Goal: Task Accomplishment & Management: Manage account settings

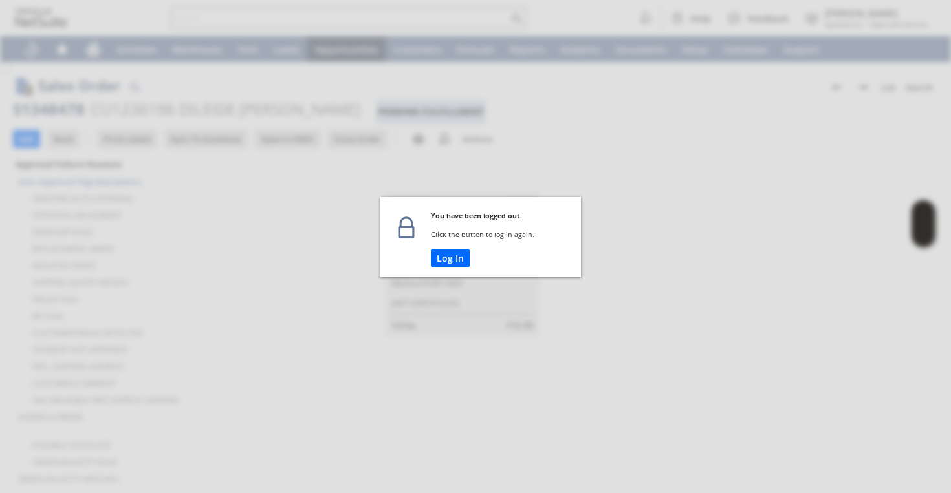
scroll to position [0, 595]
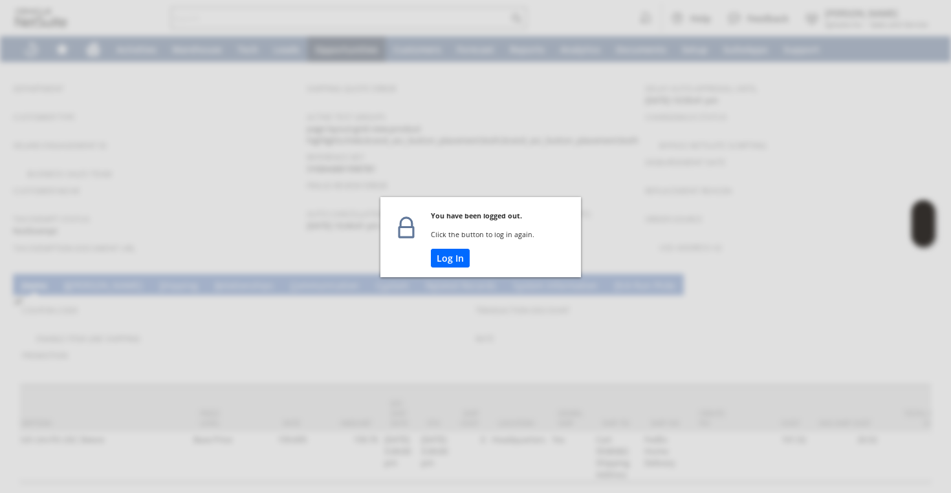
click at [448, 258] on button "Log In" at bounding box center [450, 258] width 39 height 19
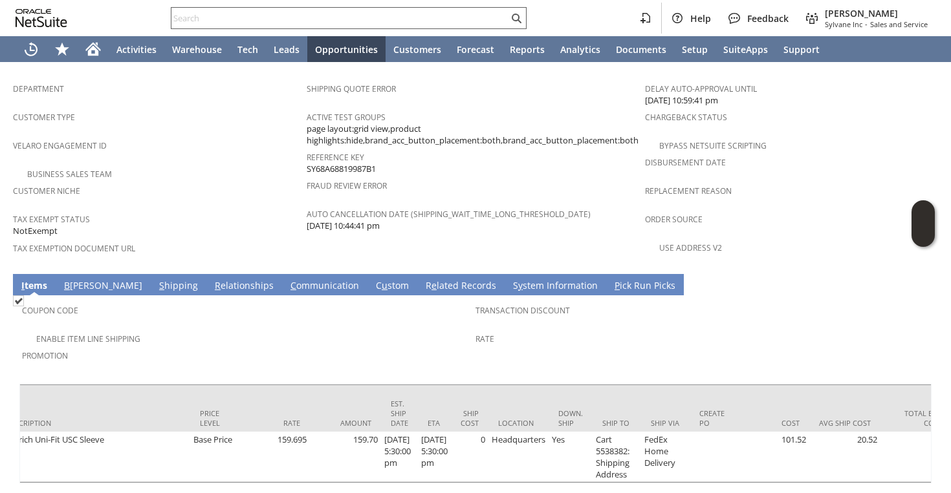
click at [353, 24] on input "text" at bounding box center [339, 18] width 337 height 16
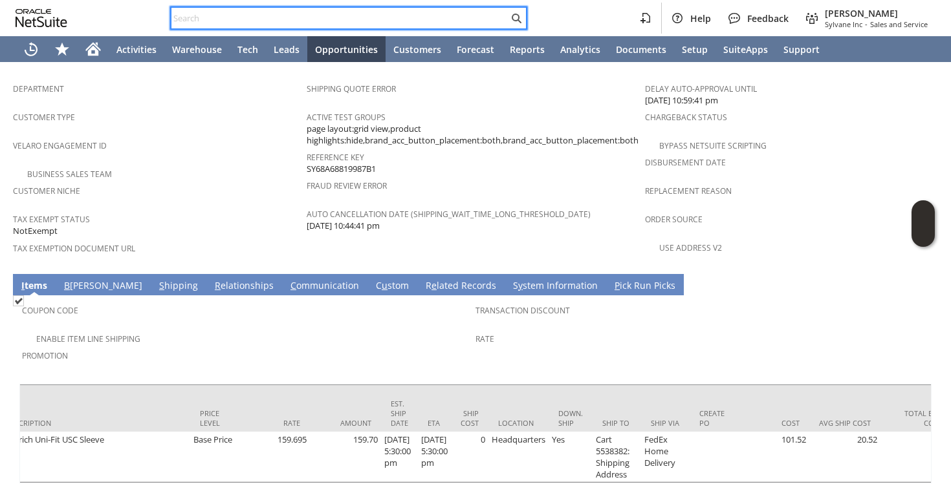
click at [301, 17] on input "text" at bounding box center [339, 18] width 337 height 16
paste input "P218271"
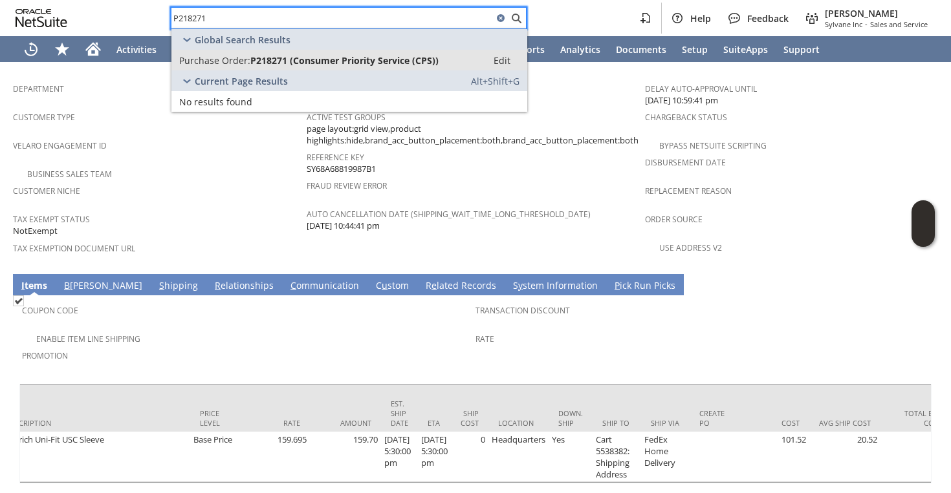
type input "P218271"
click at [294, 69] on link "Purchase Order: P218271 (Consumer Priority Service (CPS)) Edit" at bounding box center [349, 60] width 356 height 21
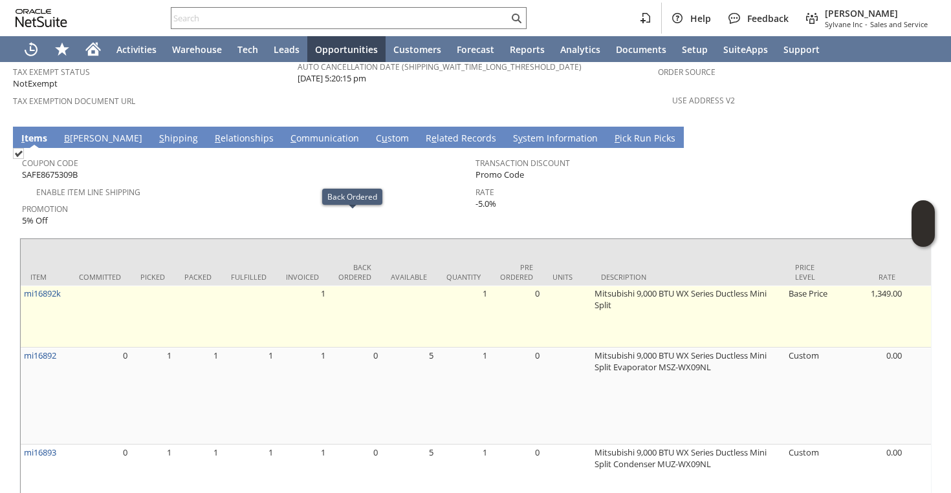
scroll to position [947, 0]
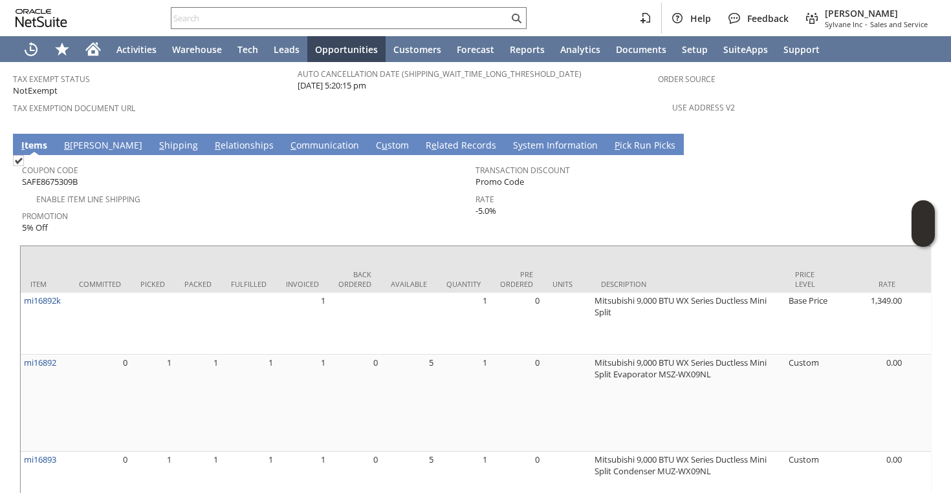
click at [156, 139] on link "S hipping" at bounding box center [178, 146] width 45 height 14
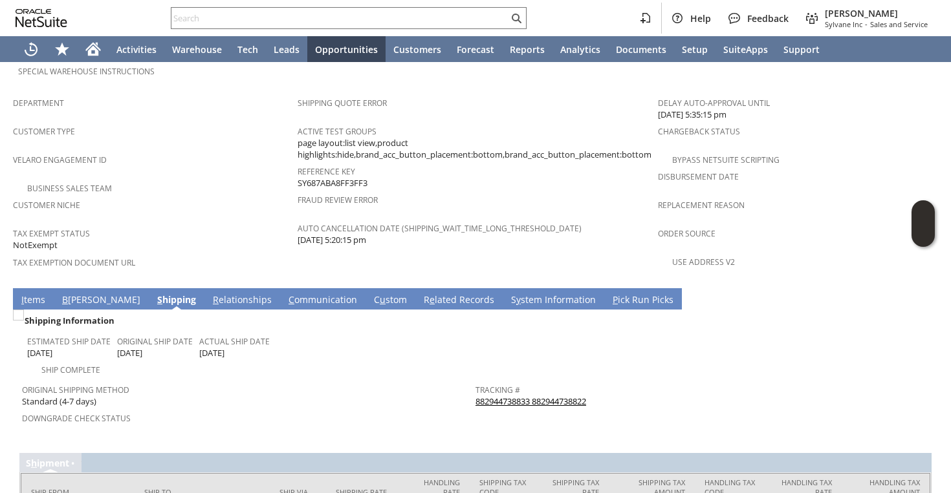
scroll to position [819, 0]
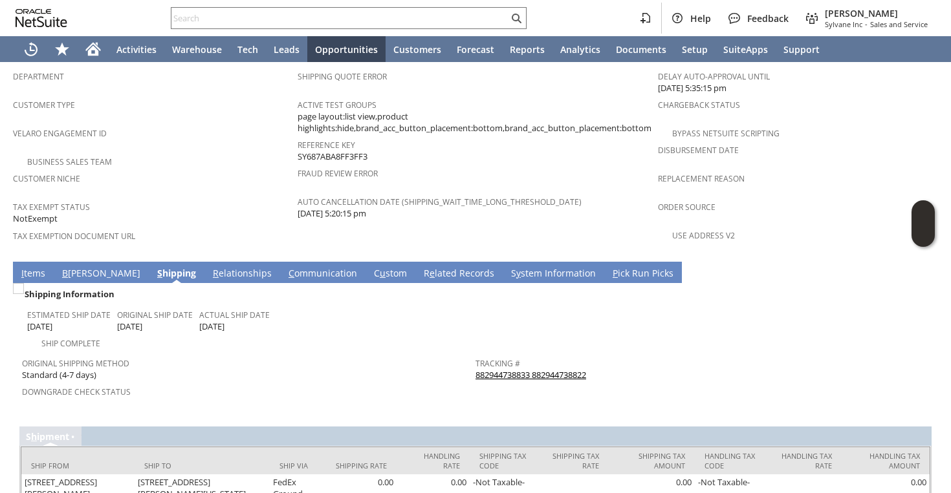
click at [526, 369] on link "882944738833 882944738822" at bounding box center [530, 375] width 111 height 12
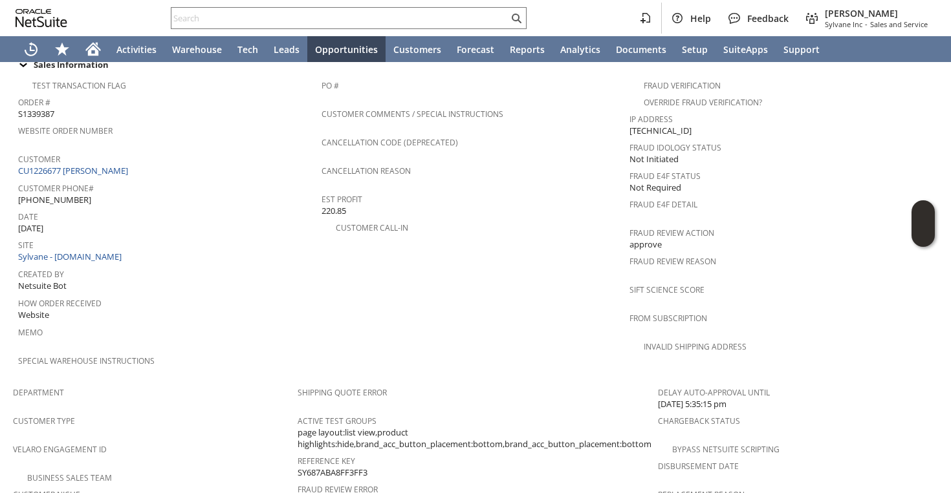
scroll to position [470, 0]
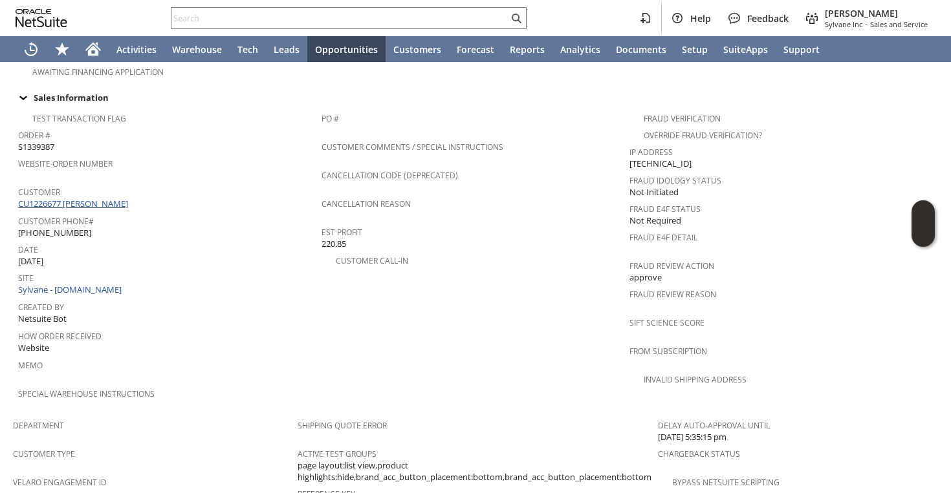
click at [101, 198] on link "CU1226677 Alizah Brozgold" at bounding box center [74, 204] width 113 height 12
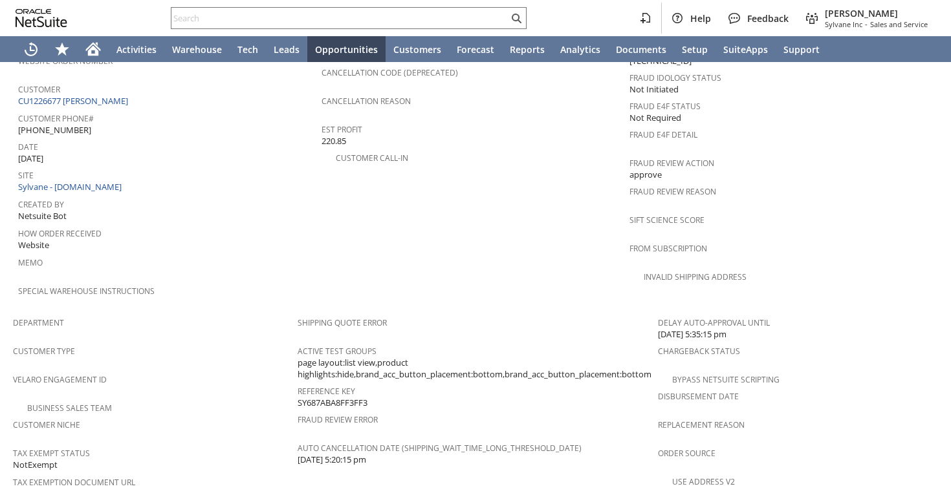
scroll to position [1012, 0]
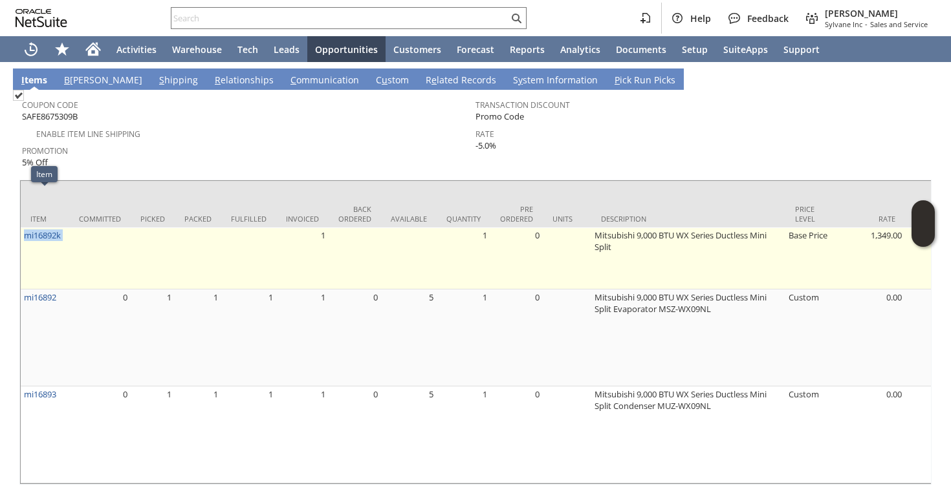
drag, startPoint x: 69, startPoint y: 198, endPoint x: 22, endPoint y: 197, distance: 47.2
copy tr "mi16892k"
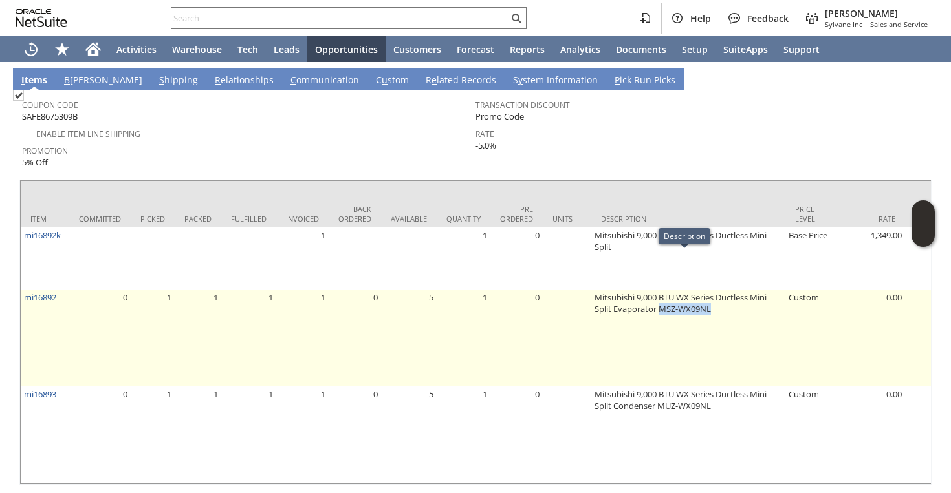
drag, startPoint x: 712, startPoint y: 273, endPoint x: 656, endPoint y: 274, distance: 56.3
click at [656, 290] on td "Mitsubishi 9,000 BTU WX Series Ductless Mini Split Evaporator MSZ-WX09NL" at bounding box center [688, 338] width 194 height 97
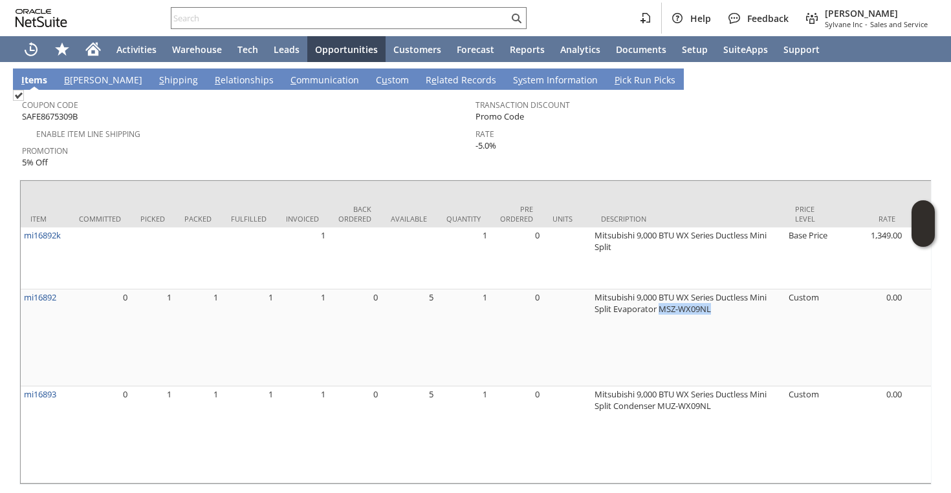
copy td "MSZ-WX09NL"
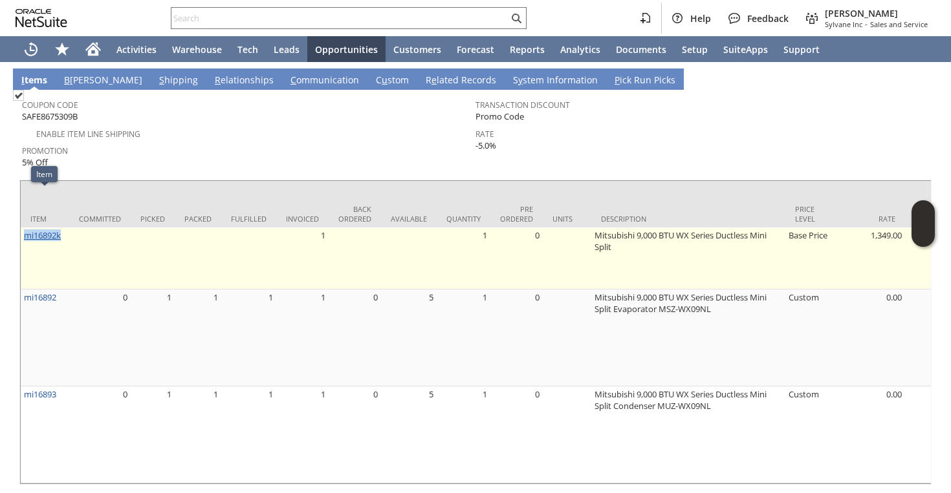
drag, startPoint x: 65, startPoint y: 200, endPoint x: 27, endPoint y: 200, distance: 38.8
click at [27, 228] on td "mi16892k" at bounding box center [45, 259] width 49 height 62
copy link "mi16892k"
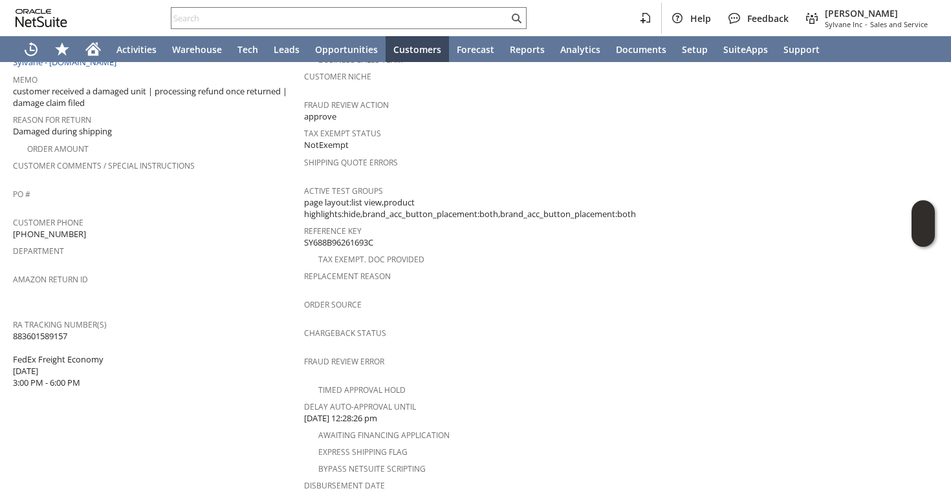
scroll to position [38, 0]
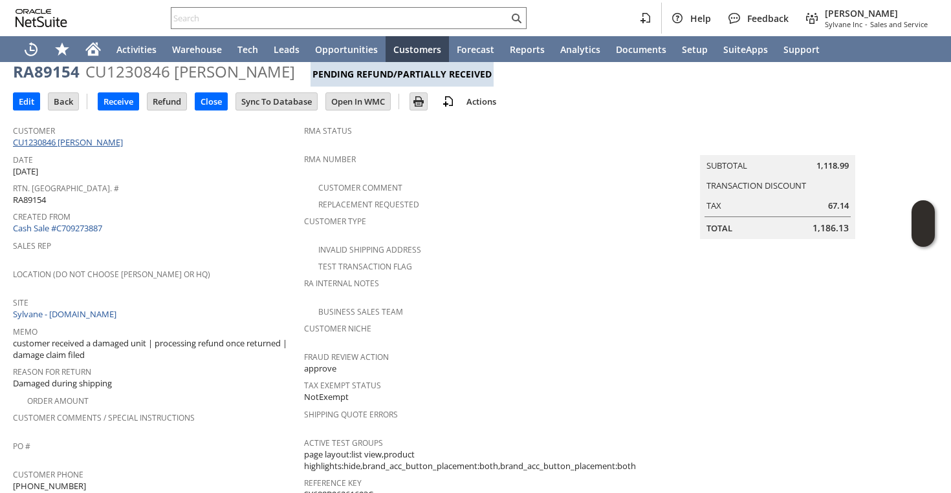
click at [98, 141] on link "CU1230846 Chris Smith" at bounding box center [69, 142] width 113 height 12
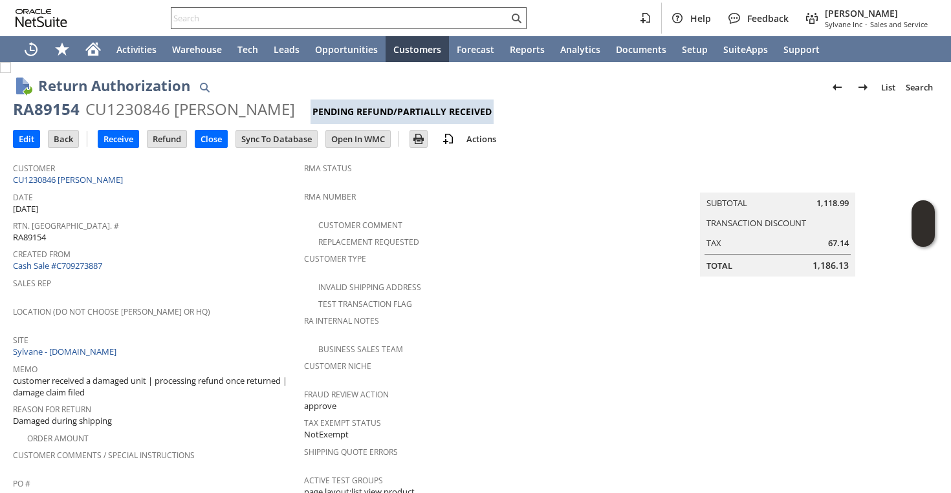
click at [325, 10] on input "text" at bounding box center [339, 18] width 337 height 16
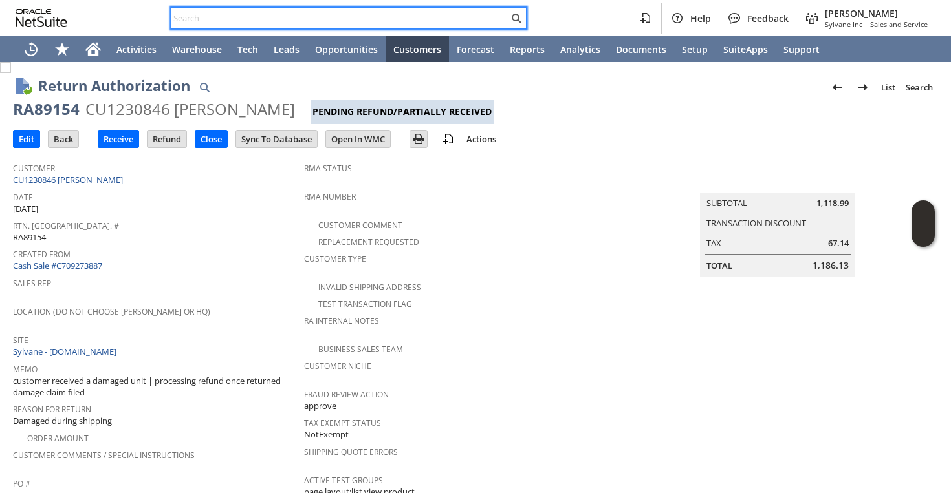
click at [325, 10] on input "text" at bounding box center [339, 18] width 337 height 16
click at [94, 53] on icon "Home" at bounding box center [93, 51] width 10 height 10
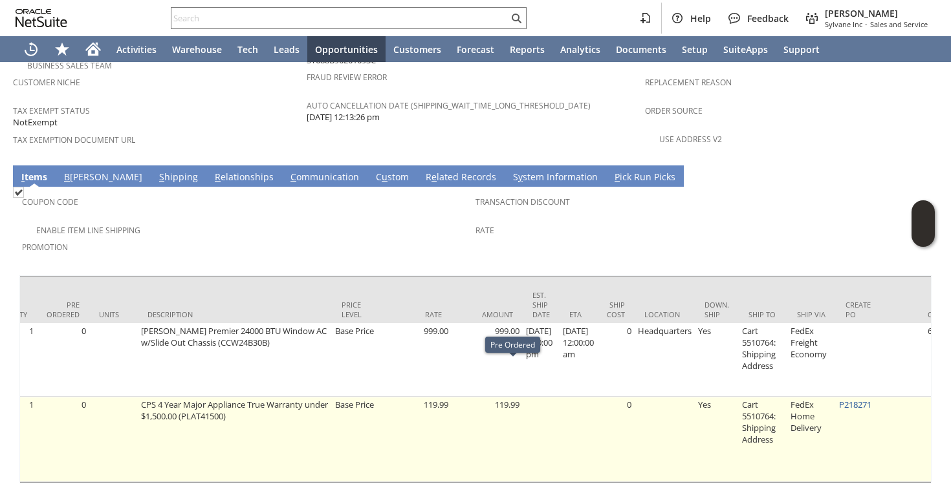
scroll to position [0, 527]
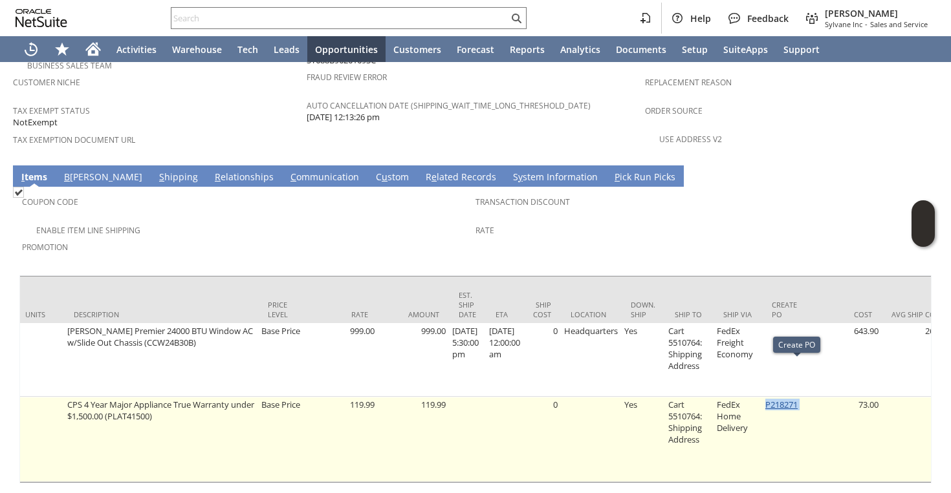
drag, startPoint x: 810, startPoint y: 371, endPoint x: 775, endPoint y: 371, distance: 34.9
click at [775, 397] on td "P218271" at bounding box center [786, 439] width 49 height 85
copy td "P218271"
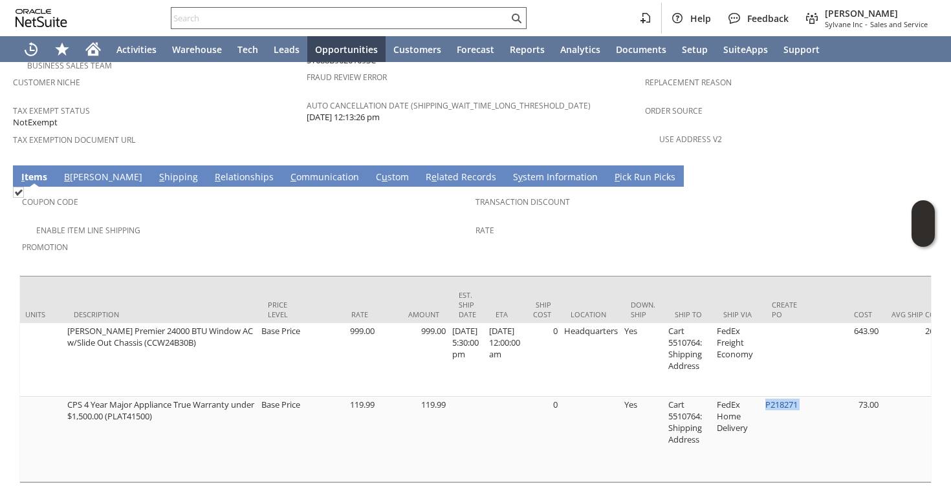
click at [360, 14] on input "text" at bounding box center [339, 18] width 337 height 16
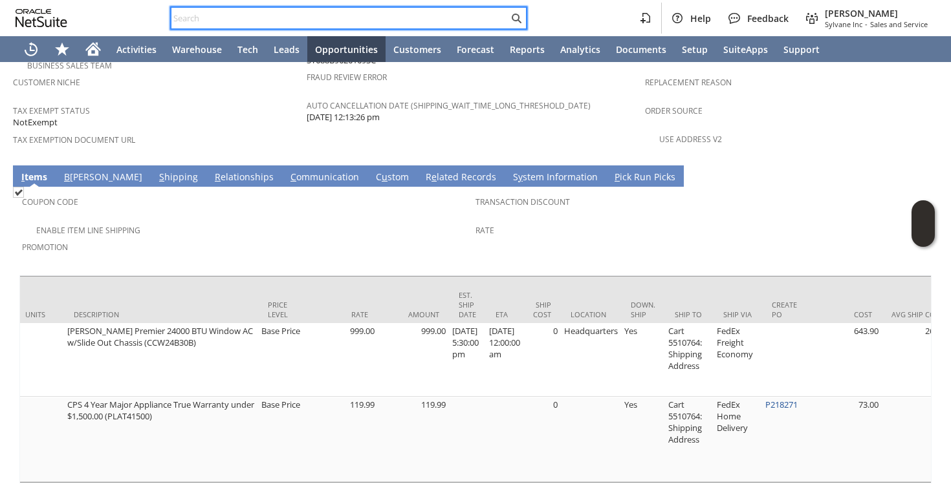
paste input "S1342877"
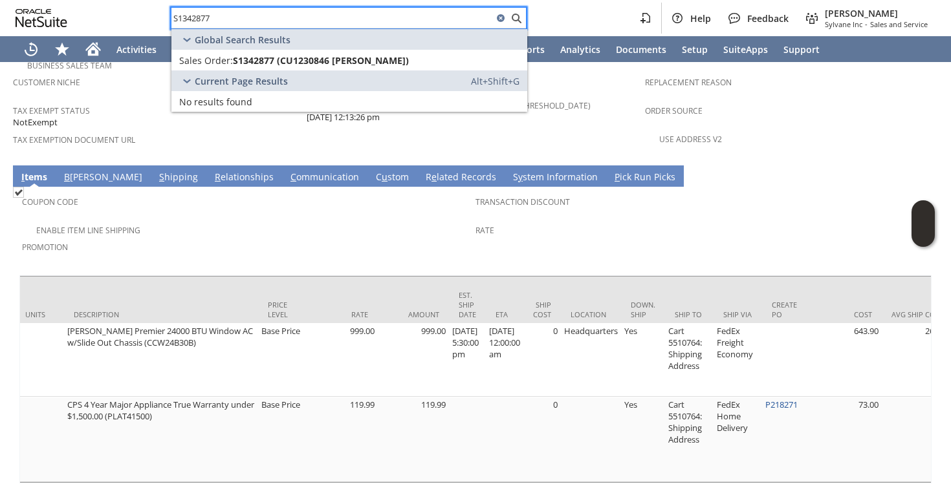
click at [139, 102] on span "Tax Exempt Status" at bounding box center [156, 109] width 287 height 15
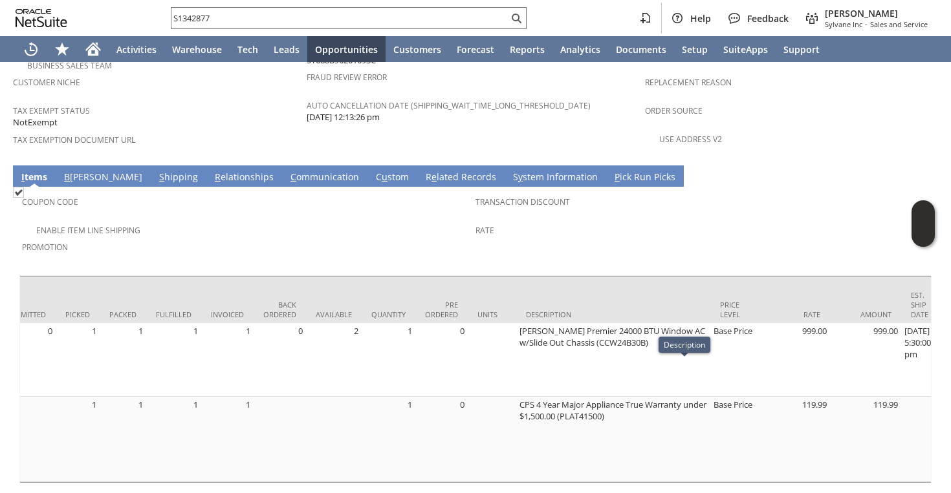
scroll to position [0, 0]
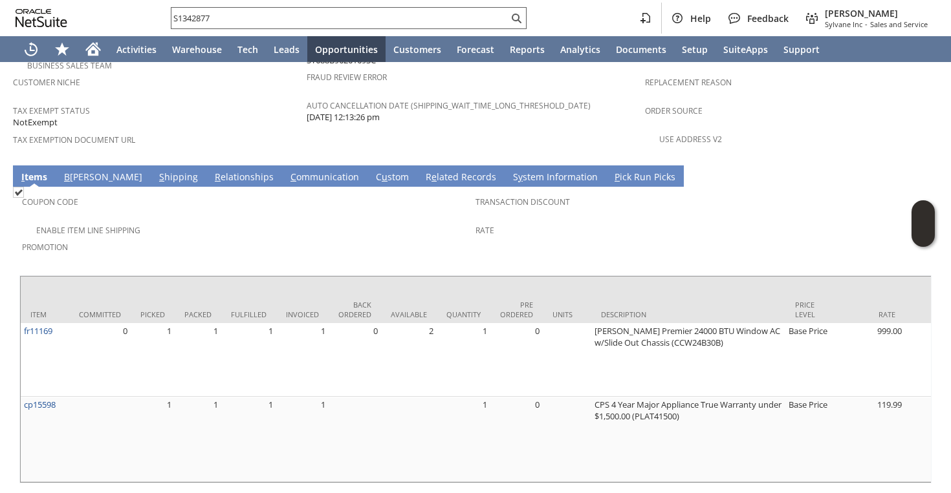
click at [312, 15] on input "S1342877" at bounding box center [339, 18] width 337 height 16
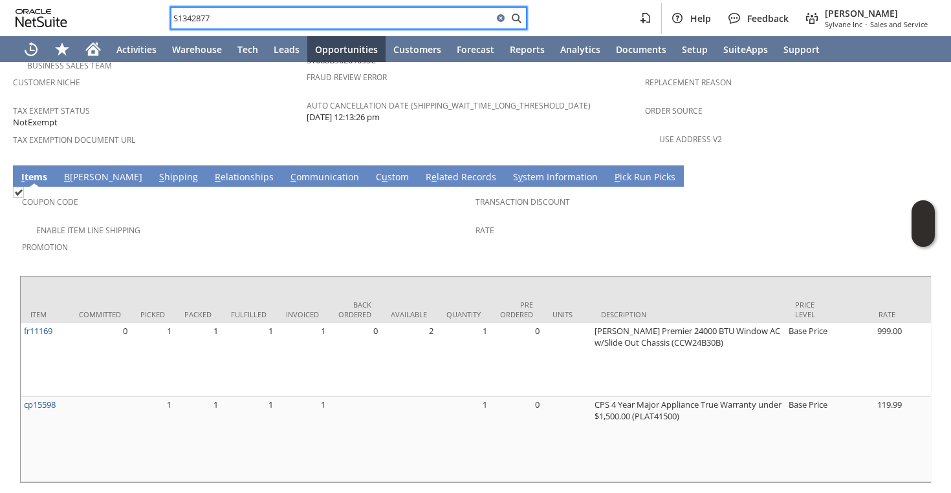
click at [312, 15] on input "S1342877" at bounding box center [331, 18] width 321 height 16
paste input "mike@cpscentral.com"
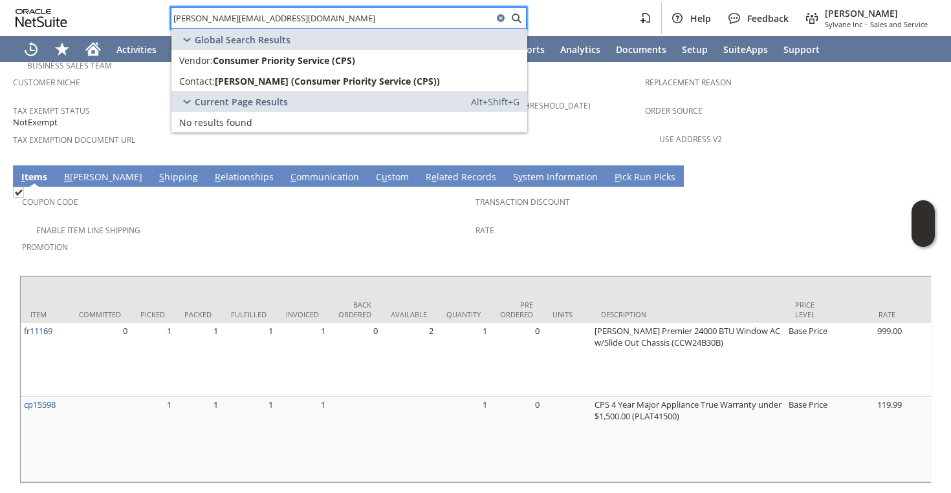
type input "mike@cpscentral.com"
click at [177, 189] on td "Coupon Code" at bounding box center [248, 205] width 453 height 32
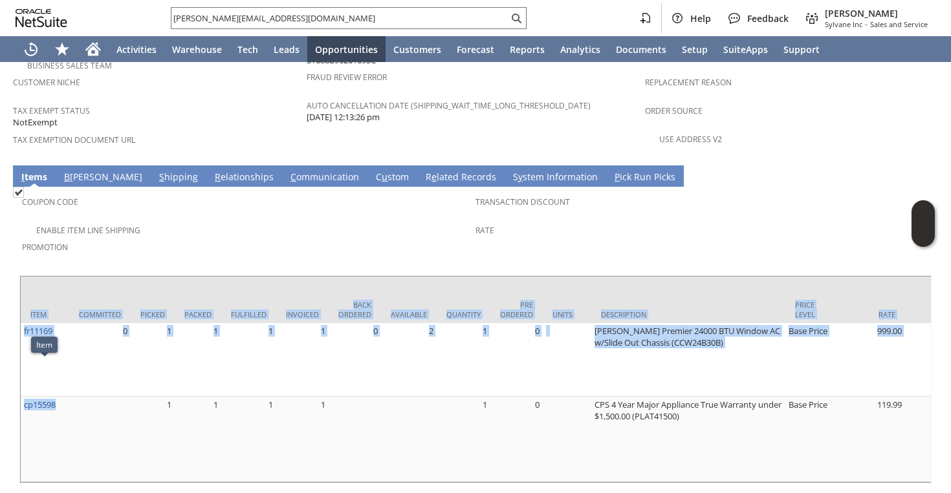
drag, startPoint x: 64, startPoint y: 369, endPoint x: 16, endPoint y: 371, distance: 47.9
click at [16, 371] on div "Coupon Code Enable Item Line Shipping Promotion Transaction Discount Rate Item …" at bounding box center [475, 335] width 925 height 297
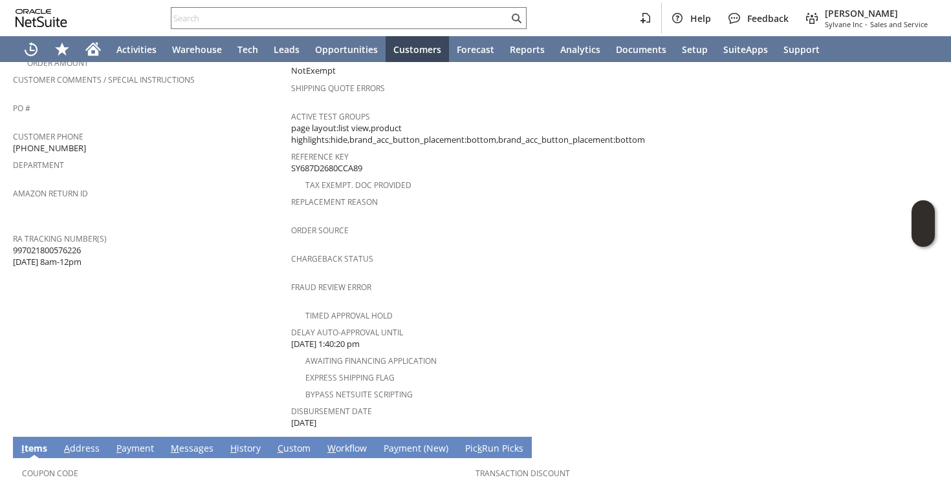
scroll to position [356, 0]
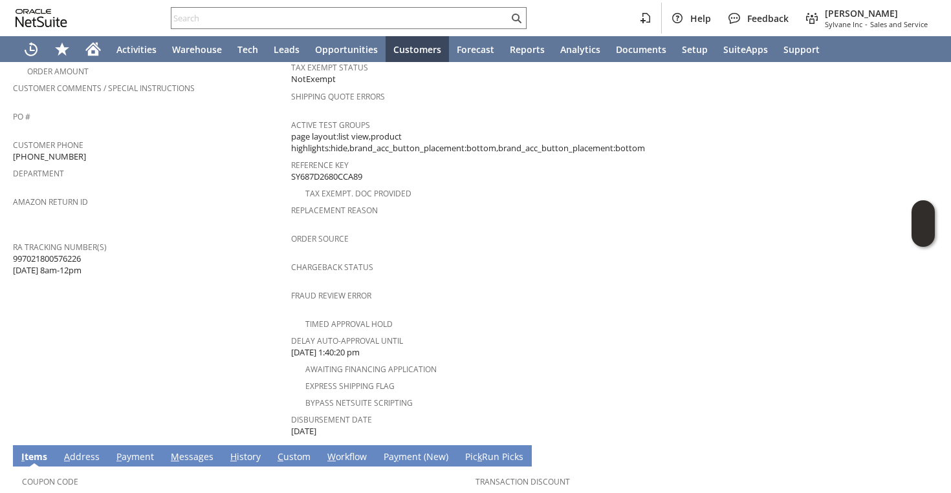
click at [76, 253] on span "997021800576226 8/20 8am-12pm" at bounding box center [47, 265] width 69 height 24
copy span "997021800576226"
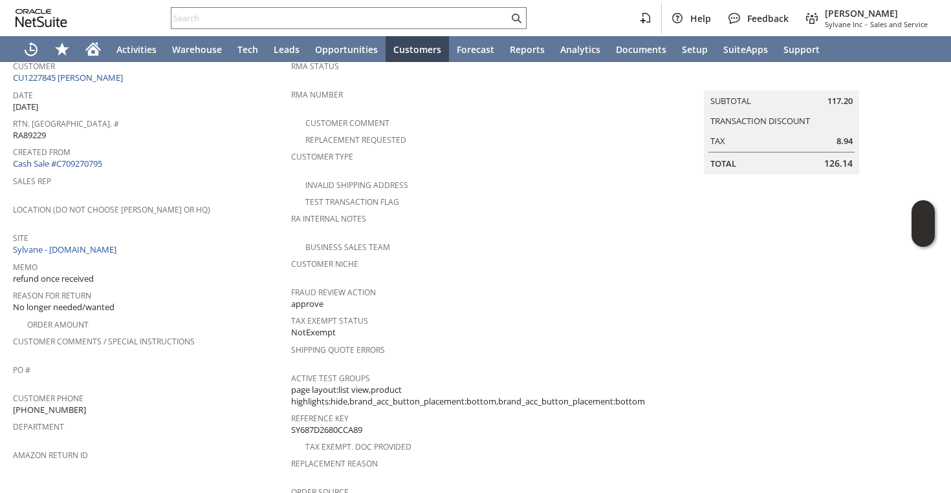
scroll to position [32, 0]
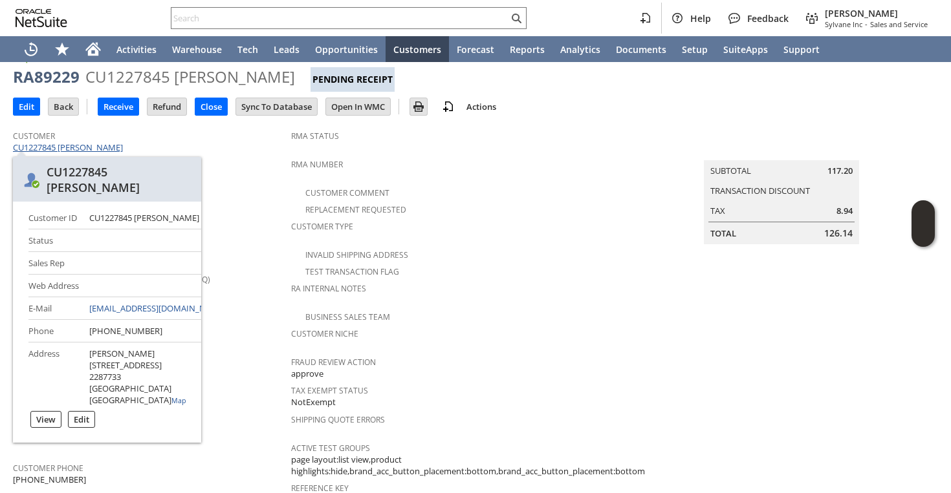
click at [97, 149] on link "CU1227845 [PERSON_NAME]" at bounding box center [69, 148] width 113 height 12
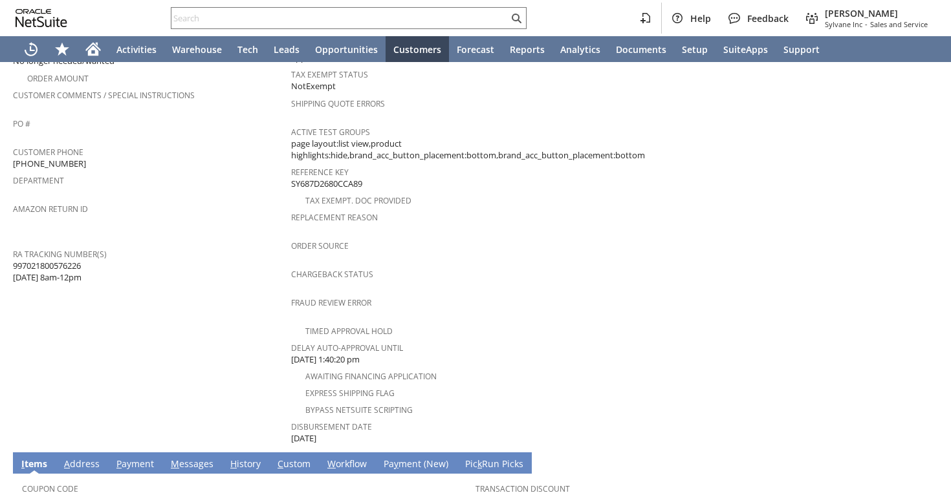
scroll to position [355, 0]
